Goal: Task Accomplishment & Management: Use online tool/utility

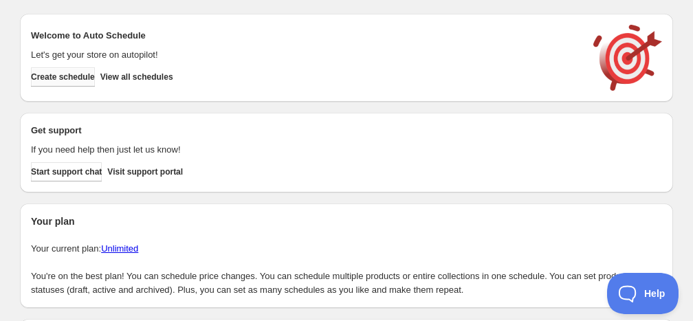
click at [80, 82] on span "Create schedule" at bounding box center [63, 77] width 64 height 11
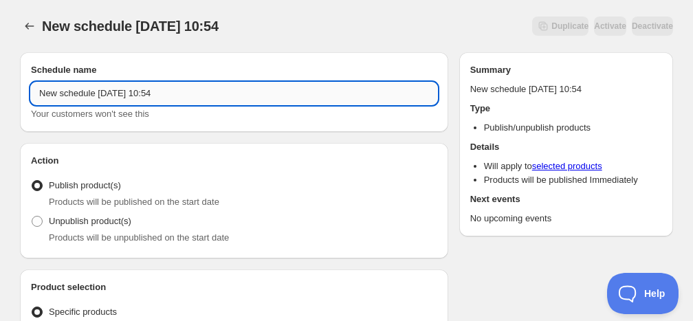
click at [155, 90] on input "New schedule Sep 30 2025 10:54" at bounding box center [234, 94] width 406 height 22
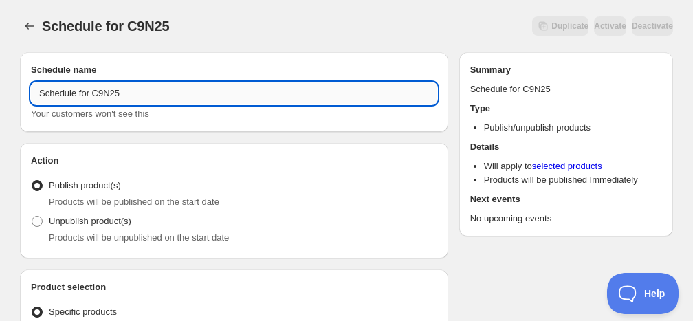
drag, startPoint x: 98, startPoint y: 87, endPoint x: 141, endPoint y: 96, distance: 43.4
click at [141, 96] on input "Schedule for C9N25" at bounding box center [234, 94] width 406 height 22
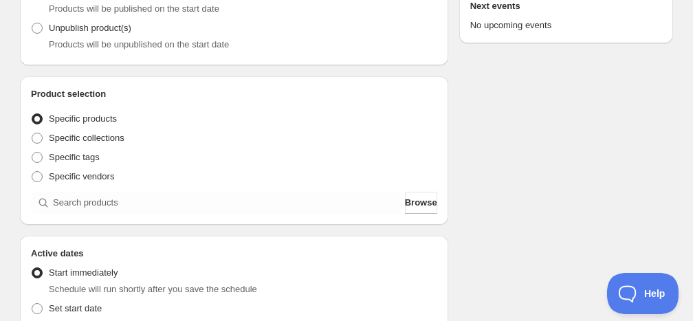
scroll to position [206, 0]
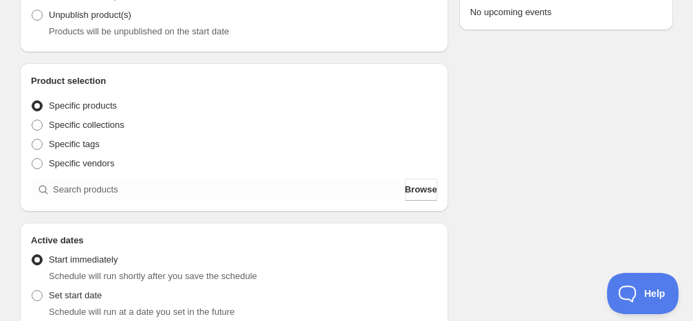
type input "Schedule for C9N25"
click at [100, 204] on div "Product selection Entity type Specific products Specific collections Specific t…" at bounding box center [234, 137] width 428 height 149
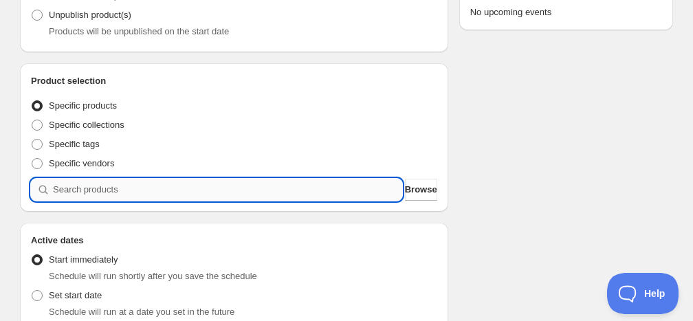
click at [107, 190] on input "search" at bounding box center [227, 190] width 349 height 22
paste input "C9N25"
type input "C9N25"
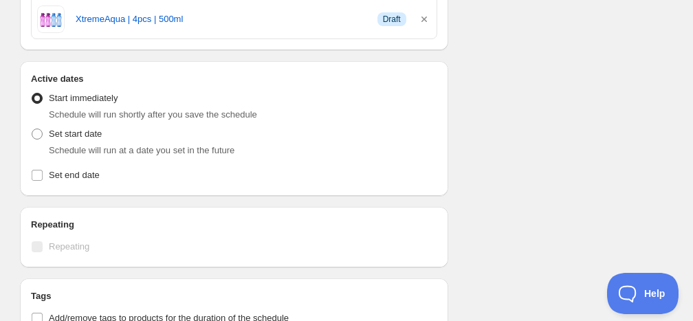
scroll to position [1031, 0]
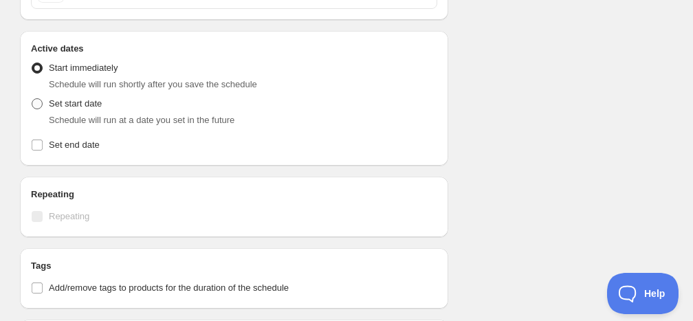
click at [102, 102] on span "Set start date" at bounding box center [75, 103] width 53 height 10
click at [32, 99] on input "Set start date" at bounding box center [32, 98] width 1 height 1
radio input "true"
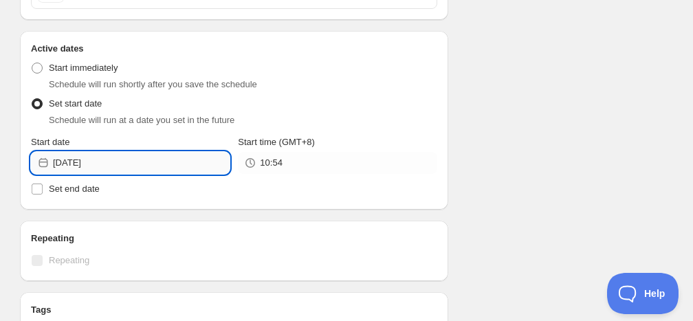
click at [113, 159] on input "2025-09-30" at bounding box center [141, 163] width 177 height 22
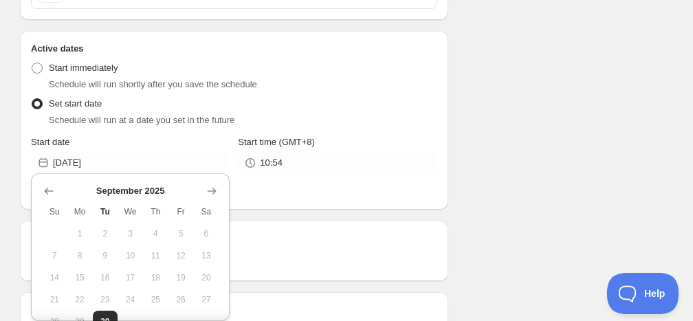
click at [129, 142] on div "Start date" at bounding box center [130, 142] width 199 height 14
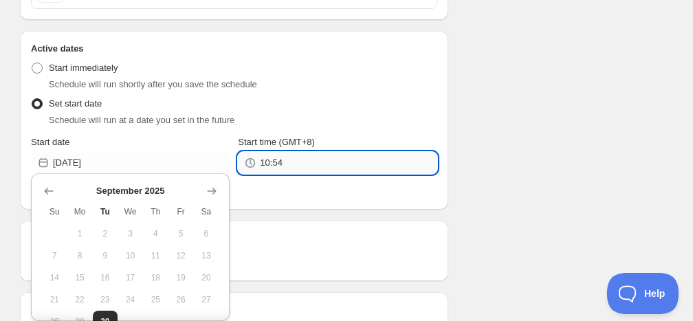
click at [278, 155] on input "10:54" at bounding box center [348, 163] width 177 height 22
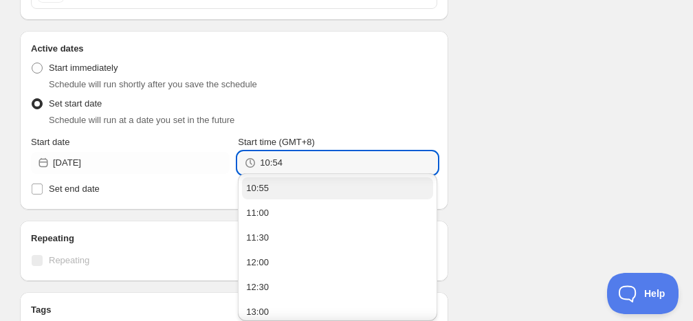
scroll to position [69, 0]
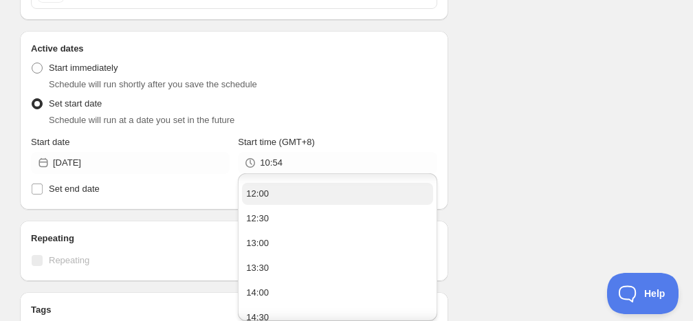
click at [277, 191] on button "12:00" at bounding box center [337, 194] width 190 height 22
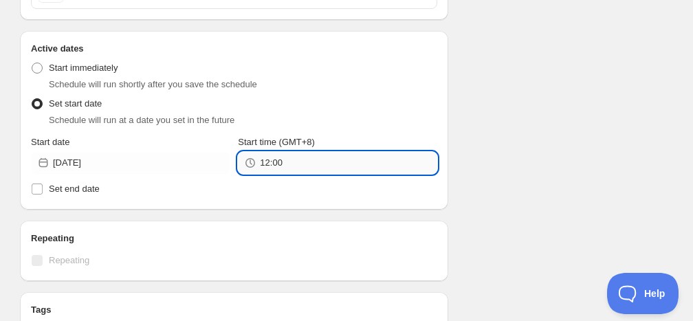
click at [270, 155] on input "12:00" at bounding box center [348, 163] width 177 height 22
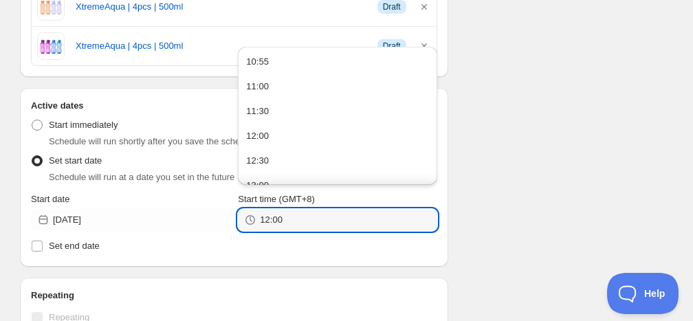
scroll to position [963, 0]
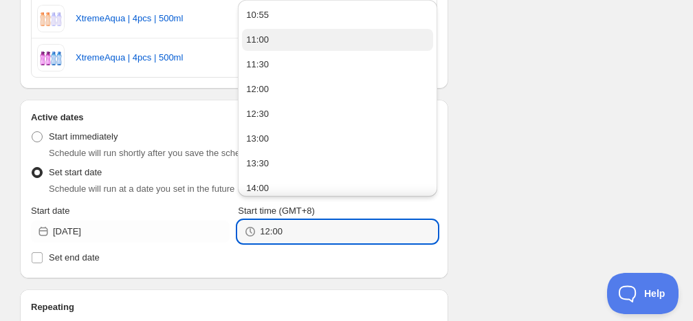
click at [280, 45] on button "11:00" at bounding box center [337, 40] width 190 height 22
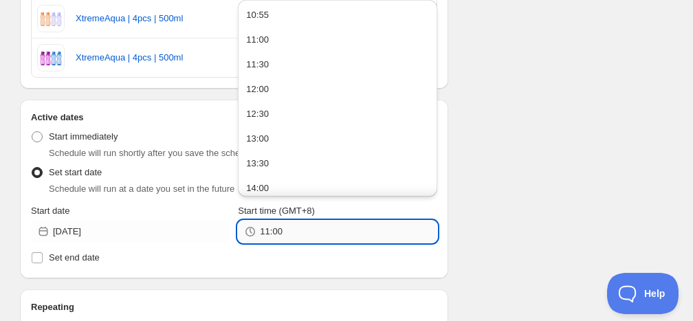
drag, startPoint x: 270, startPoint y: 229, endPoint x: 308, endPoint y: 232, distance: 37.9
click at [308, 232] on input "11:00" at bounding box center [348, 232] width 177 height 22
type input "11:55"
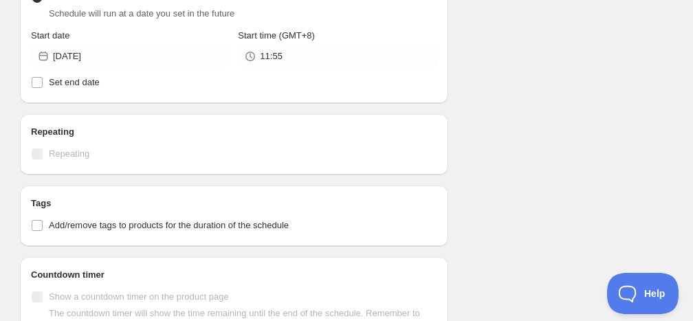
scroll to position [1169, 0]
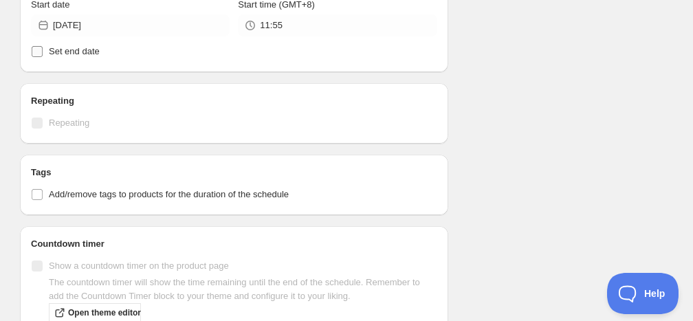
click at [74, 54] on span "Set end date" at bounding box center [74, 52] width 51 height 14
click at [43, 54] on input "Set end date" at bounding box center [37, 51] width 11 height 11
checkbox input "true"
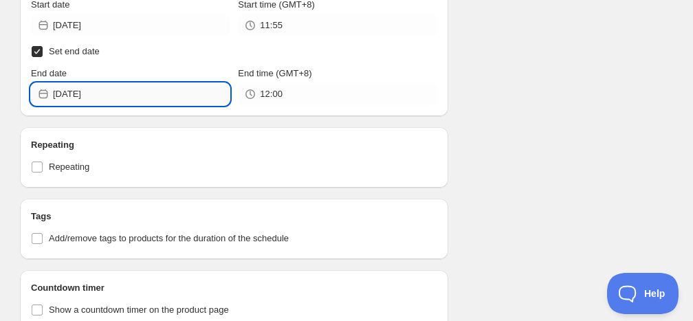
click at [96, 95] on input "2025-09-30" at bounding box center [141, 94] width 177 height 22
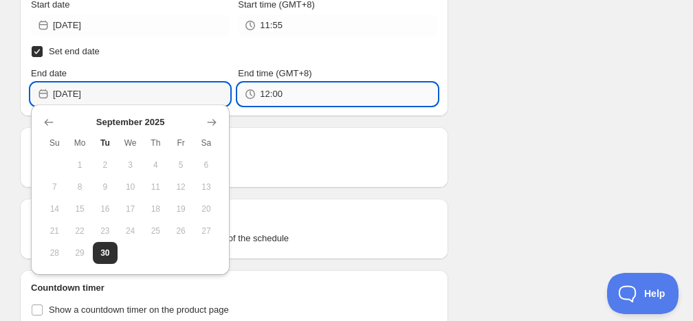
click at [301, 86] on input "12:00" at bounding box center [348, 94] width 177 height 22
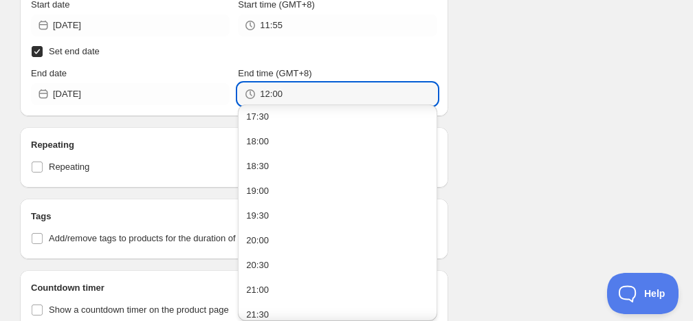
scroll to position [383, 0]
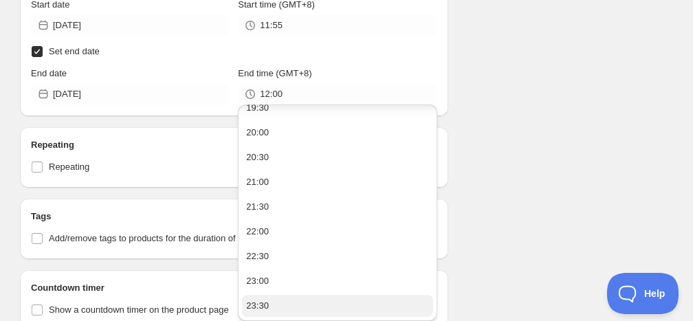
click at [290, 307] on button "23:30" at bounding box center [337, 306] width 190 height 22
type input "23:30"
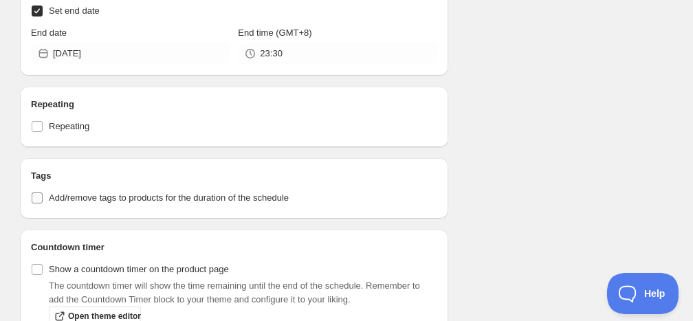
scroll to position [1238, 0]
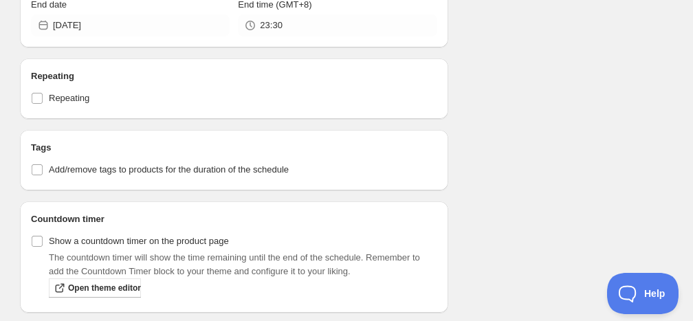
click at [40, 155] on div "Tags Add/remove tags to products for the duration of the schedule" at bounding box center [234, 160] width 406 height 39
click at [72, 164] on span "Add/remove tags to products for the duration of the schedule" at bounding box center [169, 169] width 240 height 10
click at [43, 164] on input "Add/remove tags to products for the duration of the schedule" at bounding box center [37, 169] width 11 height 11
checkbox input "true"
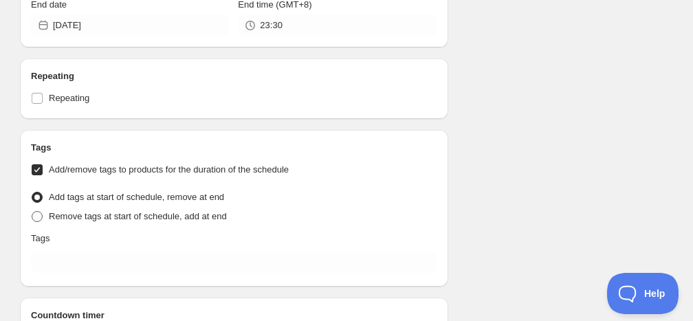
click at [87, 212] on span "Remove tags at start of schedule, add at end" at bounding box center [138, 216] width 178 height 10
click at [32, 212] on input "Remove tags at start of schedule, add at end" at bounding box center [32, 211] width 1 height 1
radio input "true"
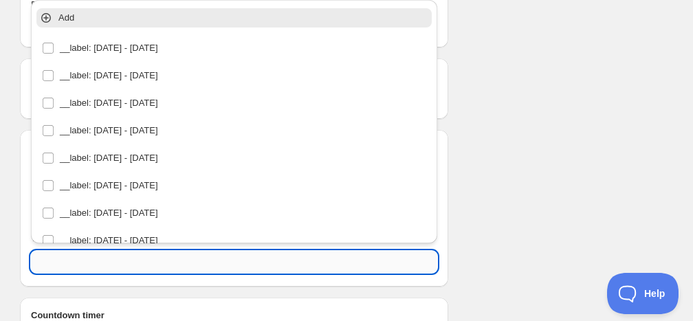
click at [111, 256] on input "text" at bounding box center [234, 262] width 406 height 22
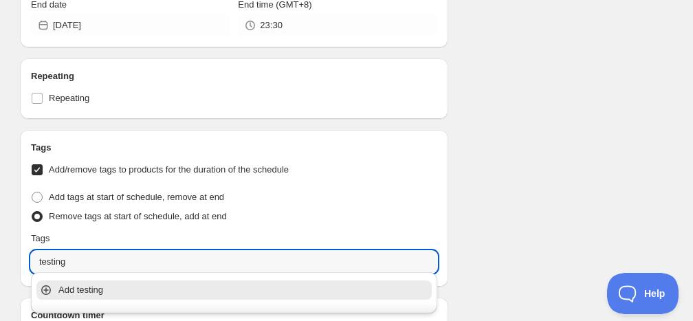
click at [113, 292] on p "Add testing" at bounding box center [243, 290] width 371 height 14
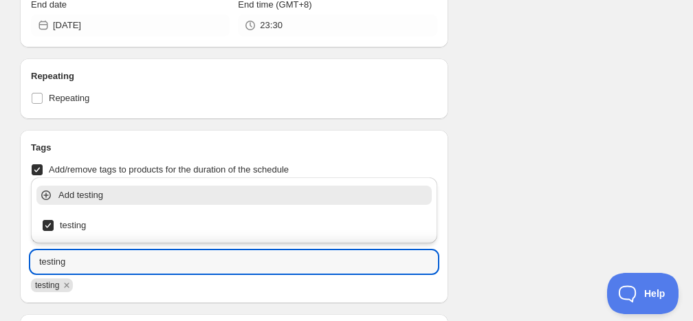
type input "testing"
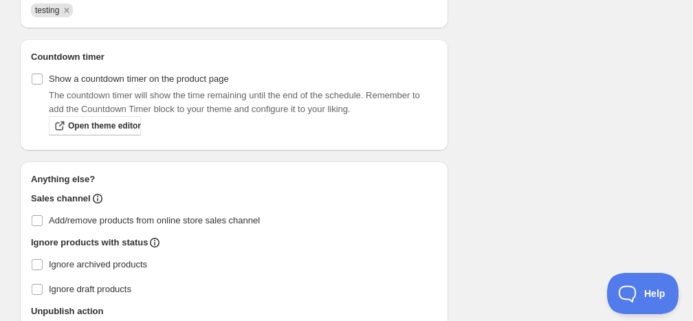
scroll to position [1582, 0]
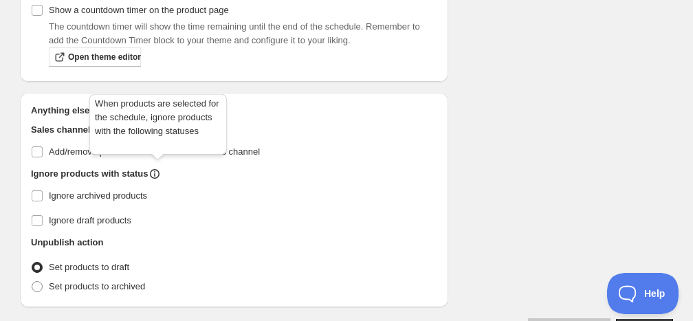
click at [161, 148] on div "When products are selected for the schedule, ignore products with the following…" at bounding box center [158, 127] width 143 height 72
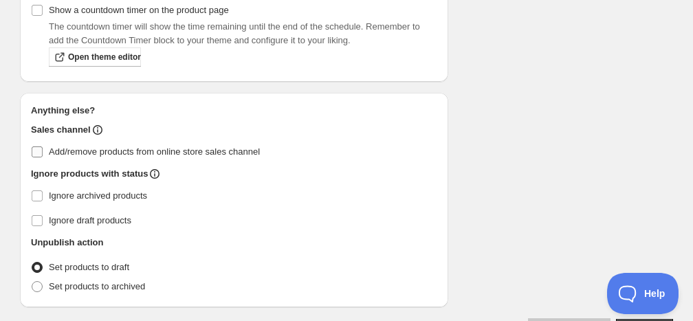
click at [221, 151] on span "Add/remove products from online store sales channel" at bounding box center [154, 151] width 211 height 10
click at [43, 151] on input "Add/remove products from online store sales channel" at bounding box center [37, 151] width 11 height 11
checkbox input "true"
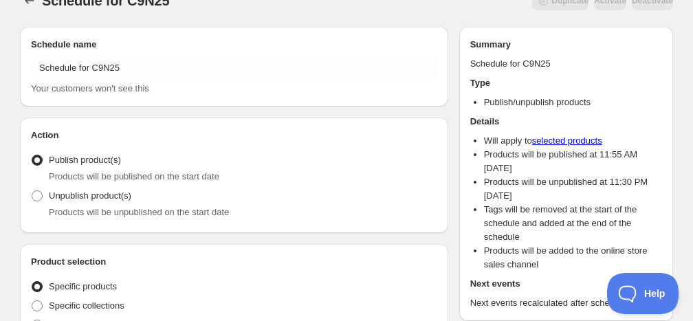
scroll to position [0, 0]
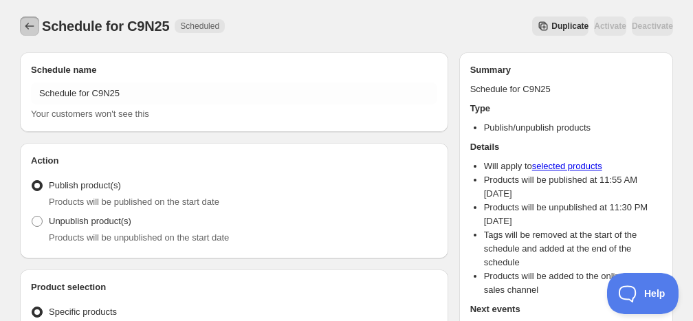
click at [30, 26] on icon "Schedules" at bounding box center [29, 26] width 9 height 7
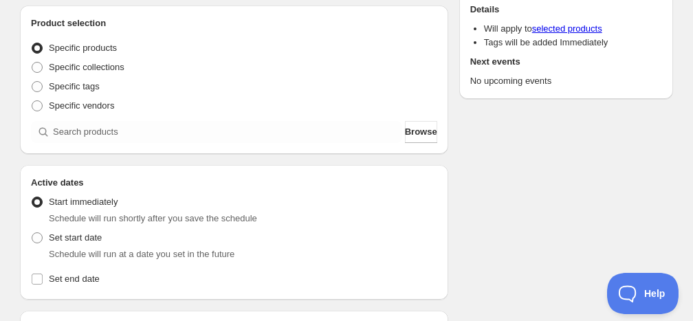
scroll to position [69, 0]
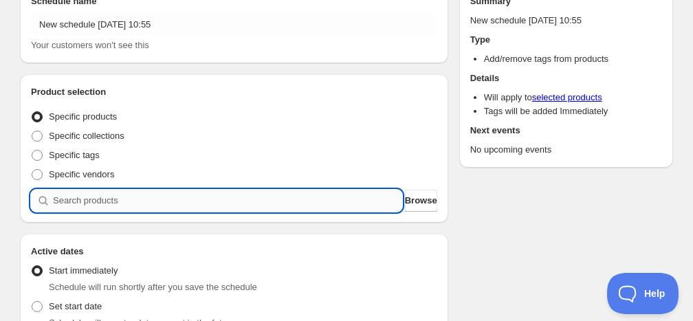
click at [146, 206] on input "search" at bounding box center [227, 201] width 349 height 22
paste input "A6585"
type input "A6585"
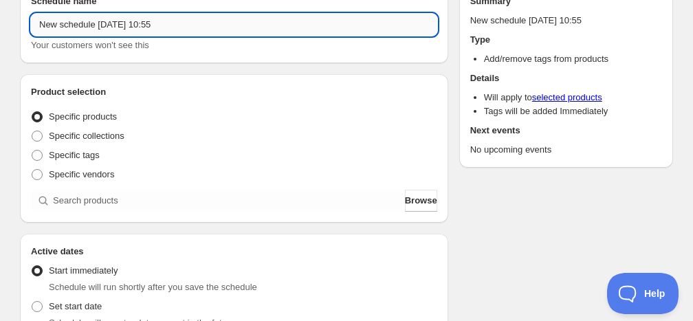
click at [240, 28] on input "New schedule Sep 30 2025 10:55" at bounding box center [234, 25] width 406 height 22
paste input "A6585"
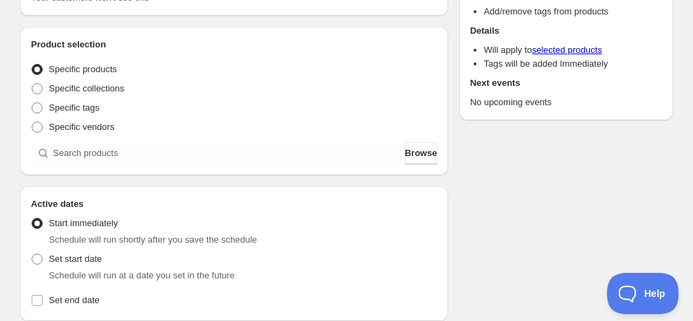
scroll to position [138, 0]
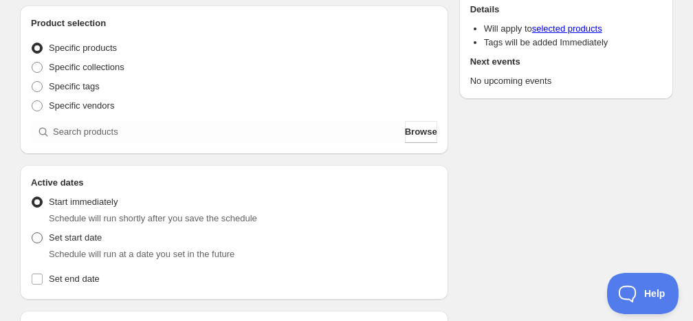
type input "Add campaign tag for A6585"
click at [87, 239] on span "Set start date" at bounding box center [75, 237] width 53 height 10
click at [32, 233] on input "Set start date" at bounding box center [32, 232] width 1 height 1
radio input "true"
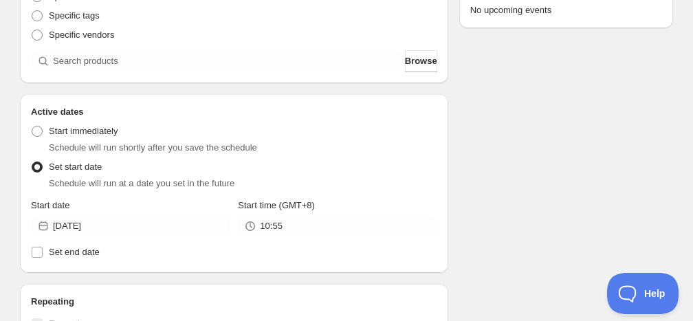
scroll to position [275, 0]
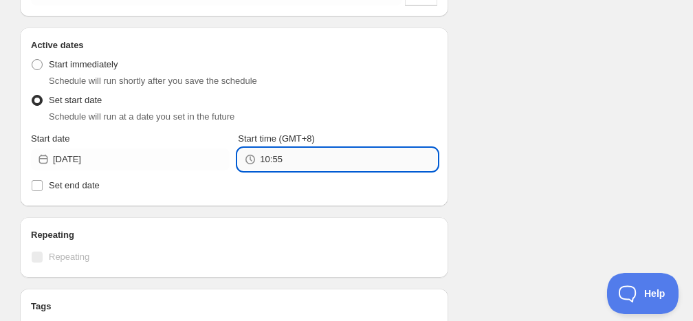
click at [295, 159] on input "10:55" at bounding box center [348, 160] width 177 height 22
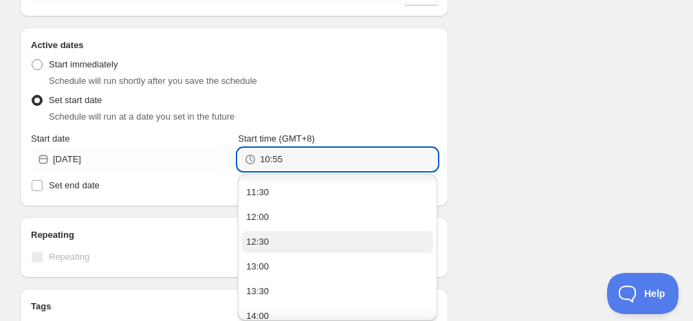
scroll to position [45, 0]
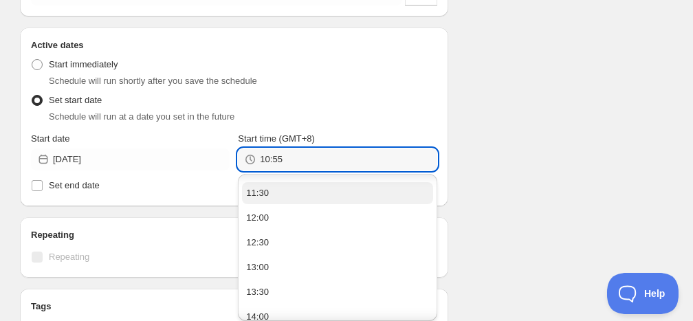
click at [287, 196] on button "11:30" at bounding box center [337, 193] width 190 height 22
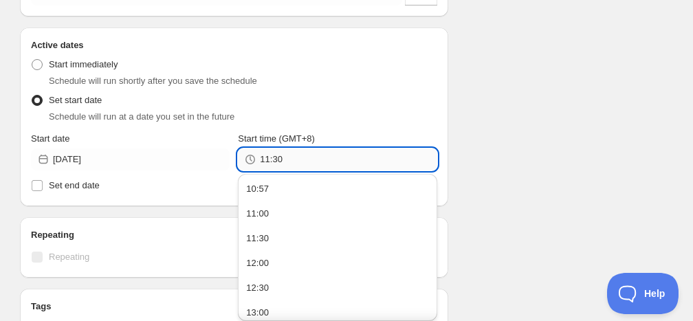
drag, startPoint x: 272, startPoint y: 160, endPoint x: 292, endPoint y: 162, distance: 20.0
click at [292, 162] on input "11:30" at bounding box center [348, 160] width 177 height 22
type input "11:55"
click at [535, 47] on div "Schedule name Add campaign tag for A6585 Your customers won't see this Product …" at bounding box center [341, 170] width 664 height 809
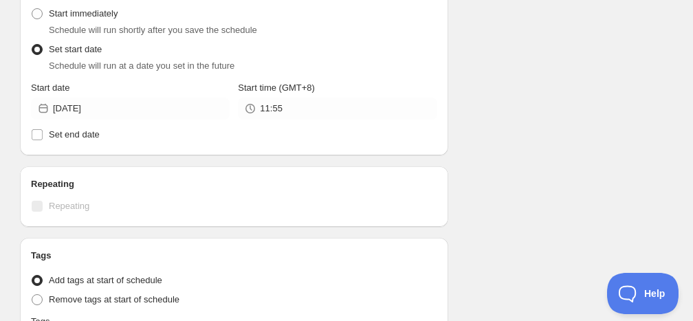
scroll to position [344, 0]
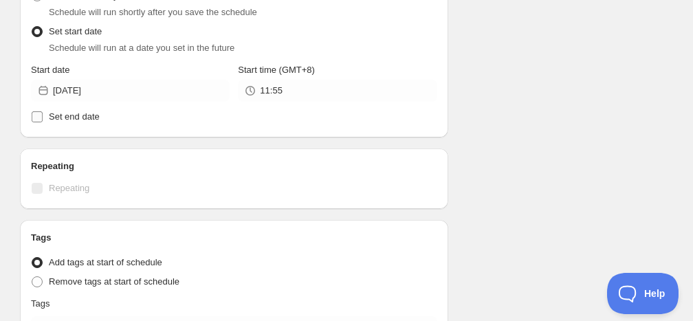
click at [65, 117] on span "Set end date" at bounding box center [74, 116] width 51 height 10
click at [43, 117] on input "Set end date" at bounding box center [37, 116] width 11 height 11
checkbox input "true"
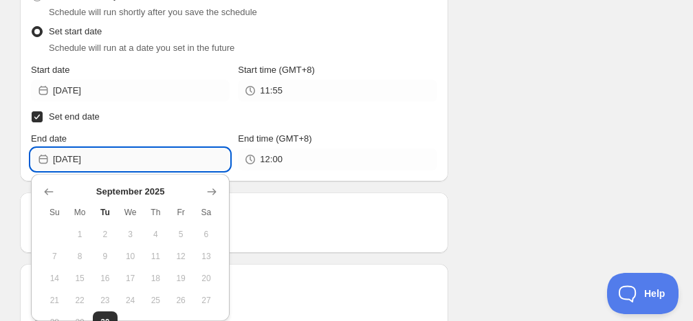
click at [113, 155] on input "2025-09-30" at bounding box center [141, 160] width 177 height 22
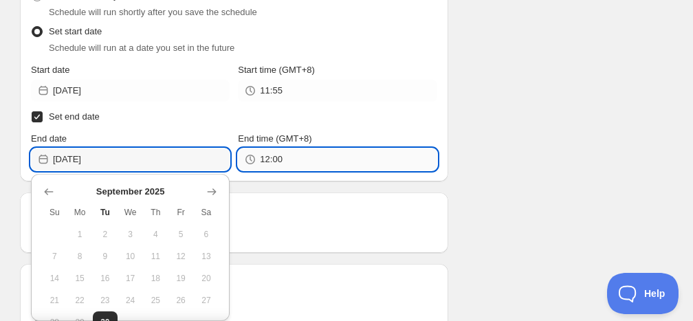
click at [271, 168] on input "12:00" at bounding box center [348, 160] width 177 height 22
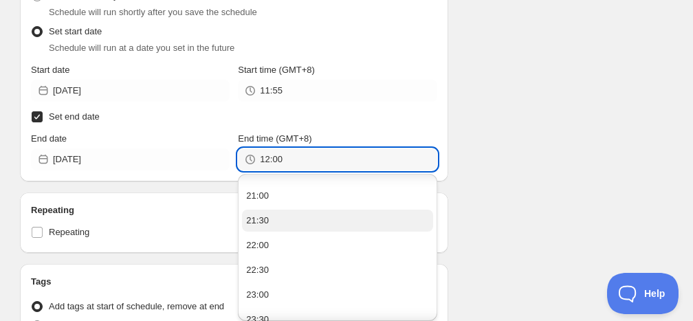
scroll to position [452, 0]
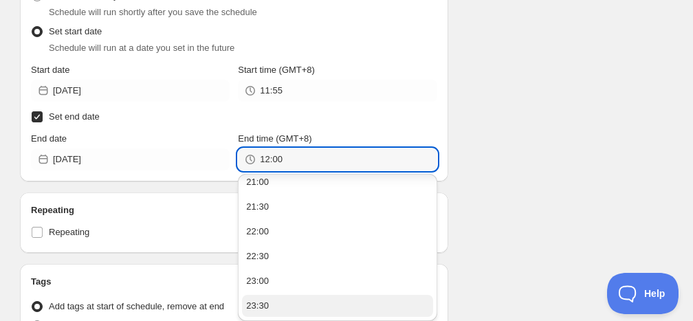
click at [289, 316] on button "23:30" at bounding box center [337, 306] width 190 height 22
type input "23:30"
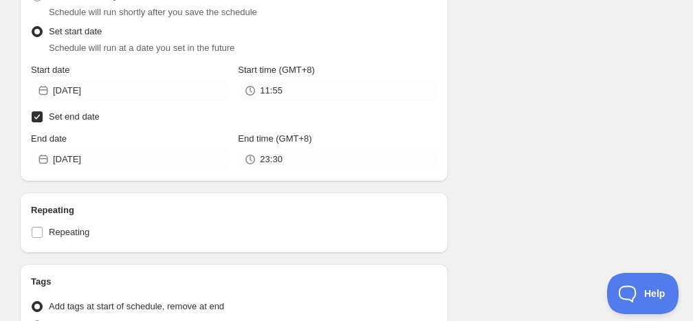
click at [535, 212] on div "Schedule name Add campaign tag for A6585 Your customers won't see this Product …" at bounding box center [341, 123] width 664 height 853
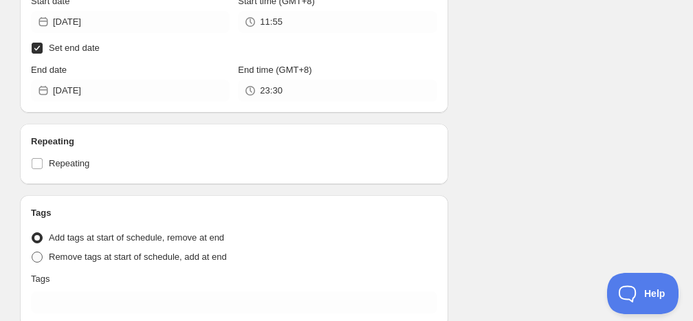
click at [56, 254] on span "Remove tags at start of schedule, add at end" at bounding box center [138, 257] width 178 height 10
click at [32, 252] on input "Remove tags at start of schedule, add at end" at bounding box center [32, 252] width 1 height 1
radio input "true"
click at [93, 237] on span "Add tags at start of schedule, remove at end" at bounding box center [136, 237] width 175 height 10
click at [32, 233] on input "Add tags at start of schedule, remove at end" at bounding box center [32, 232] width 1 height 1
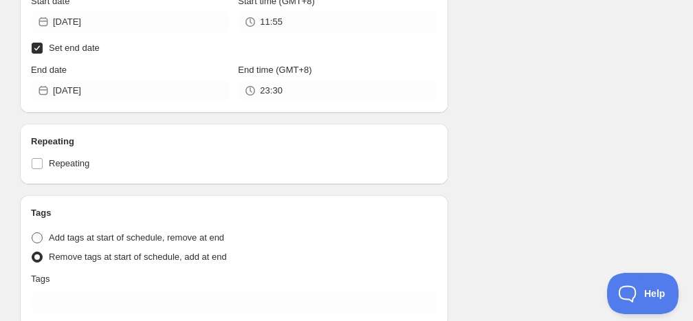
radio input "true"
click at [452, 186] on div "Schedule name Add campaign tag for A6585 Your customers won't see this Product …" at bounding box center [341, 55] width 664 height 853
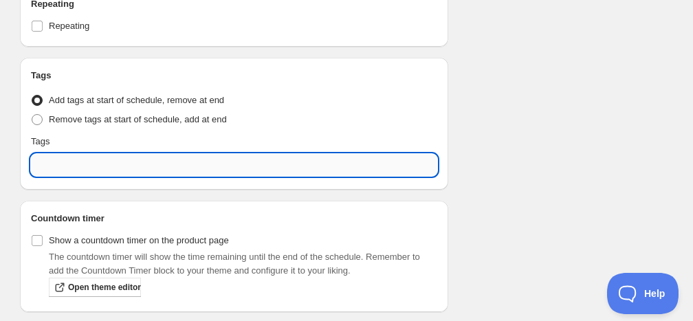
click at [89, 158] on input "text" at bounding box center [234, 165] width 406 height 22
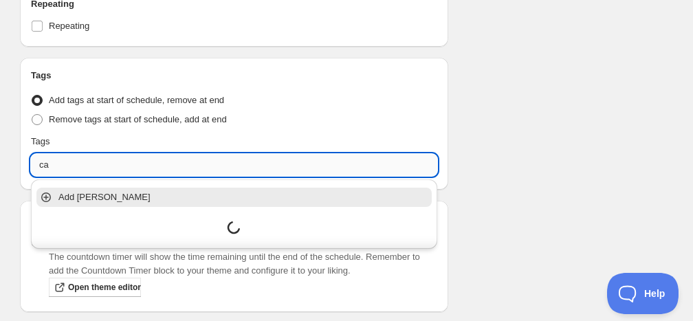
type input "c"
type input "m"
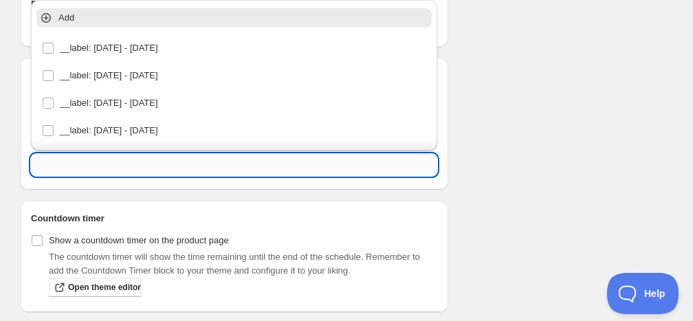
type input "C"
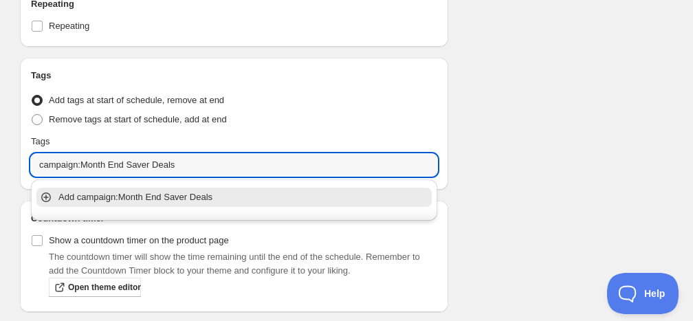
type input "campaign:Month End Saver Deals"
click at [187, 190] on div "Add campaign:Month End Saver Deals" at bounding box center [234, 198] width 401 height 28
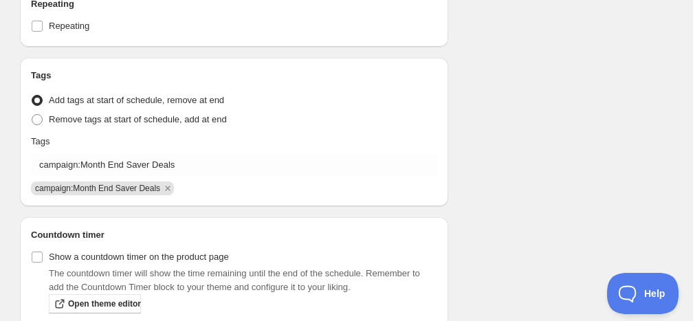
scroll to position [616, 0]
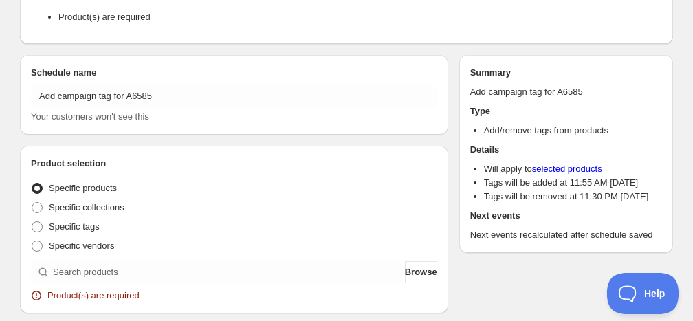
scroll to position [69, 0]
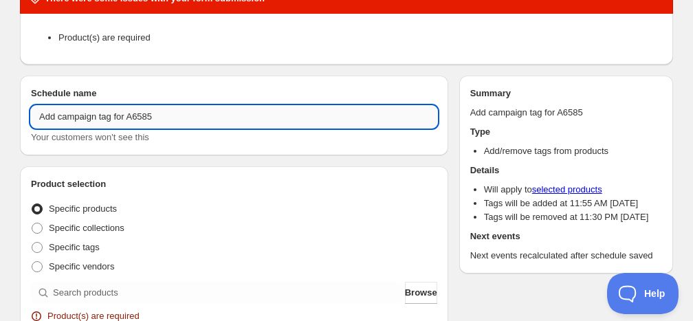
drag, startPoint x: 134, startPoint y: 120, endPoint x: 199, endPoint y: 124, distance: 65.5
click at [199, 124] on input "Add campaign tag for A6585" at bounding box center [234, 117] width 406 height 22
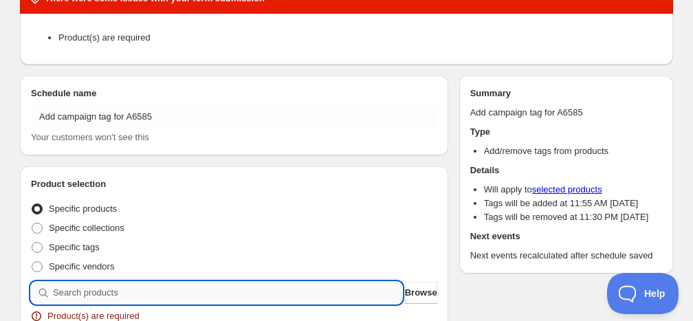
click at [133, 300] on input "search" at bounding box center [227, 293] width 349 height 22
paste input "A6585"
type input "A6585"
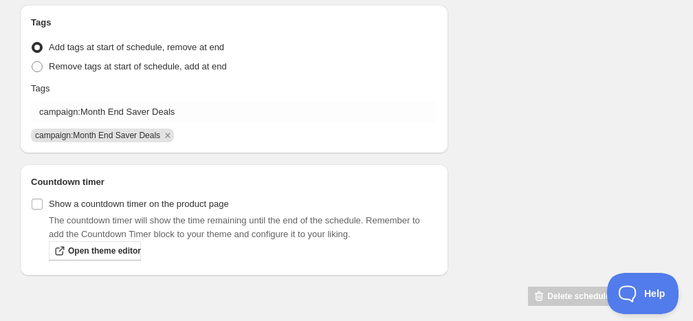
scroll to position [753, 0]
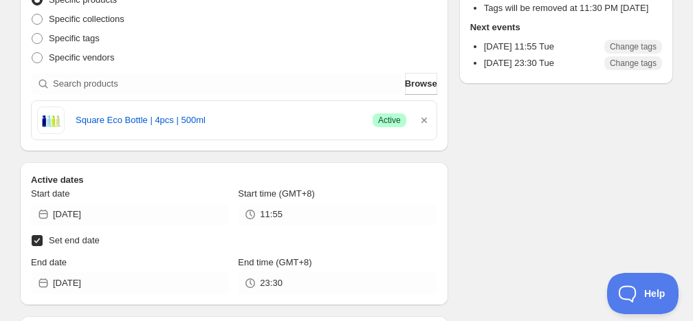
scroll to position [206, 0]
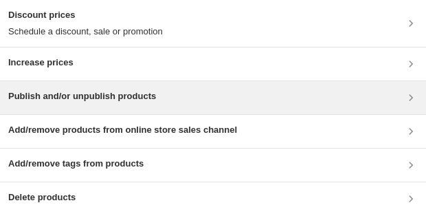
click at [87, 98] on h3 "Publish and/or unpublish products" at bounding box center [82, 96] width 148 height 14
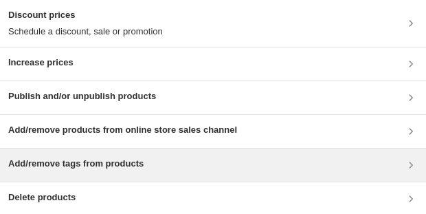
click at [141, 164] on h3 "Add/remove tags from products" at bounding box center [75, 164] width 135 height 14
